Goal: Find specific page/section: Find specific page/section

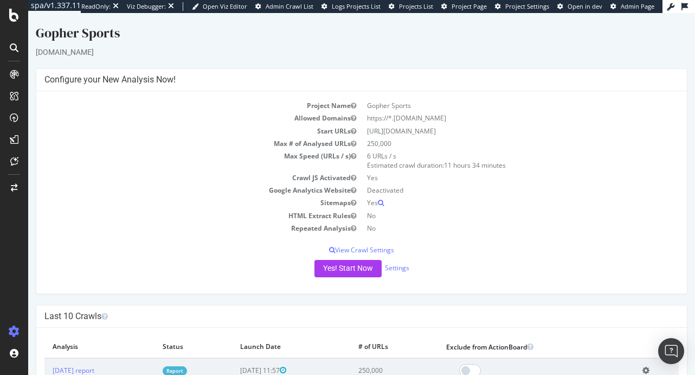
scroll to position [32, 0]
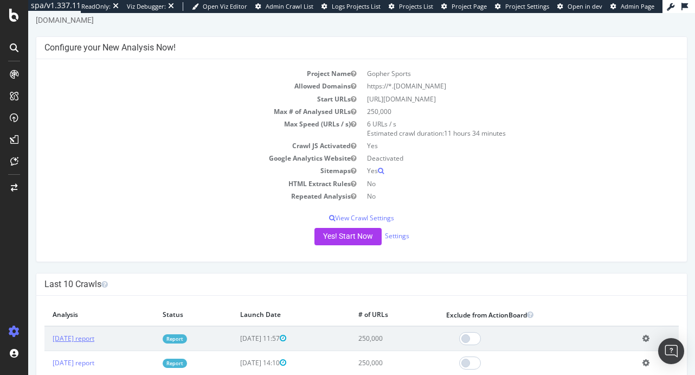
click at [94, 336] on link "[DATE] report" at bounding box center [74, 337] width 42 height 9
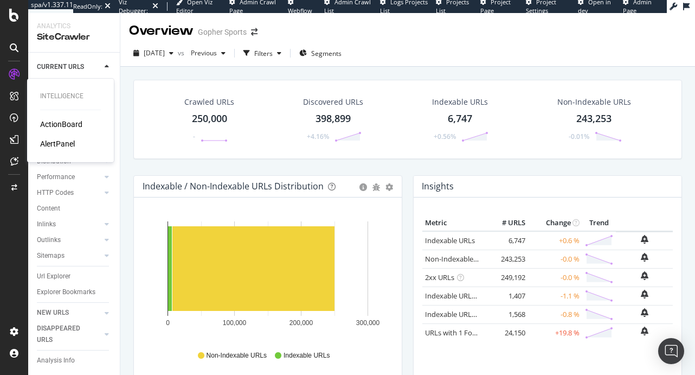
click at [67, 125] on div "ActionBoard" at bounding box center [61, 124] width 42 height 11
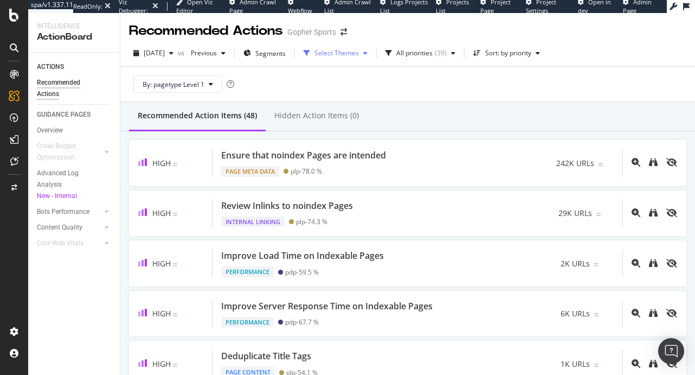
click at [372, 52] on div "button" at bounding box center [365, 53] width 13 height 7
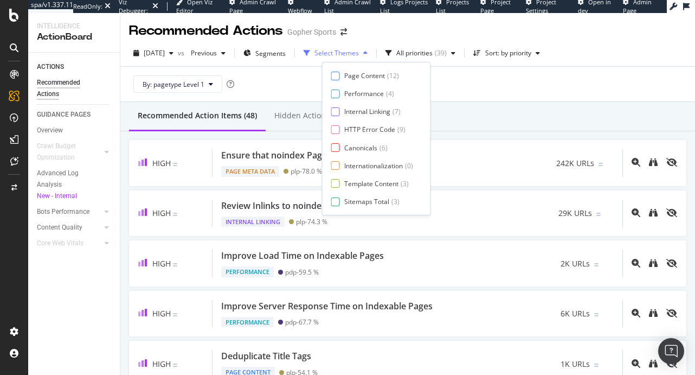
click at [372, 52] on div "button" at bounding box center [365, 53] width 13 height 7
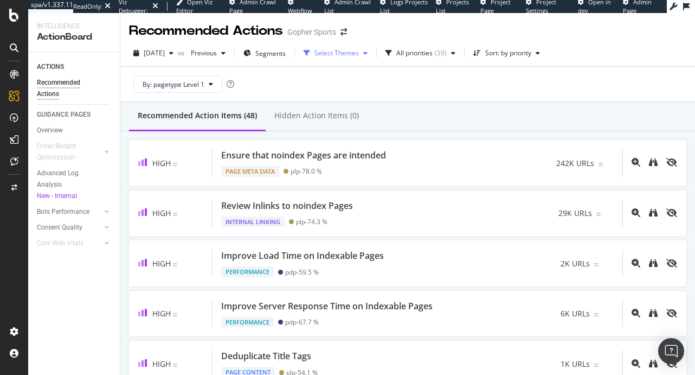
click at [368, 53] on icon "button" at bounding box center [365, 53] width 4 height 7
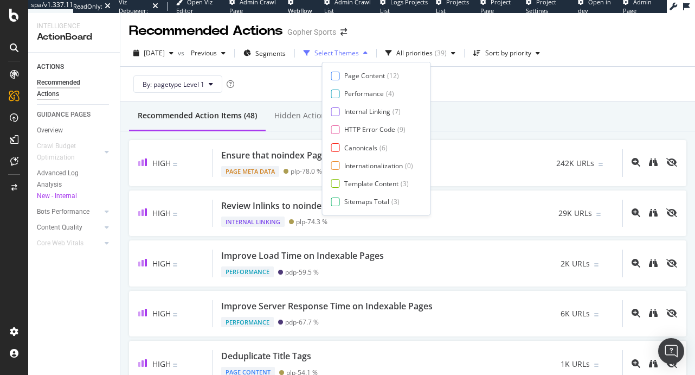
click at [368, 53] on icon "button" at bounding box center [365, 53] width 4 height 7
